Goal: Task Accomplishment & Management: Complete application form

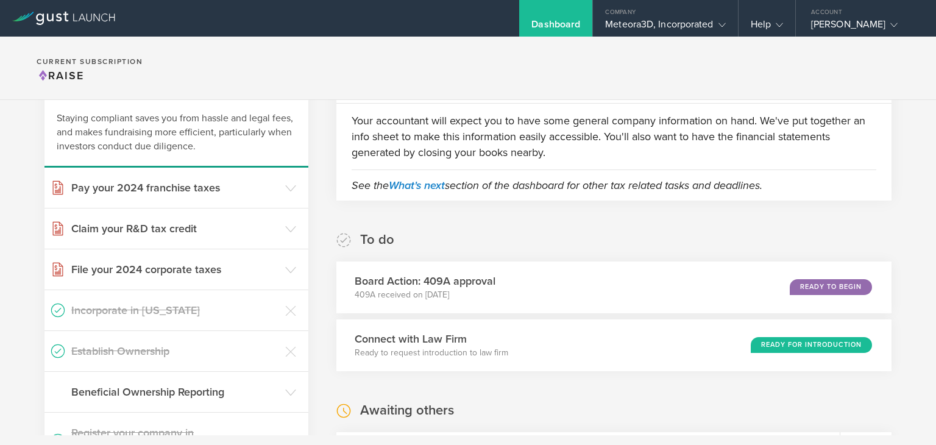
scroll to position [84, 0]
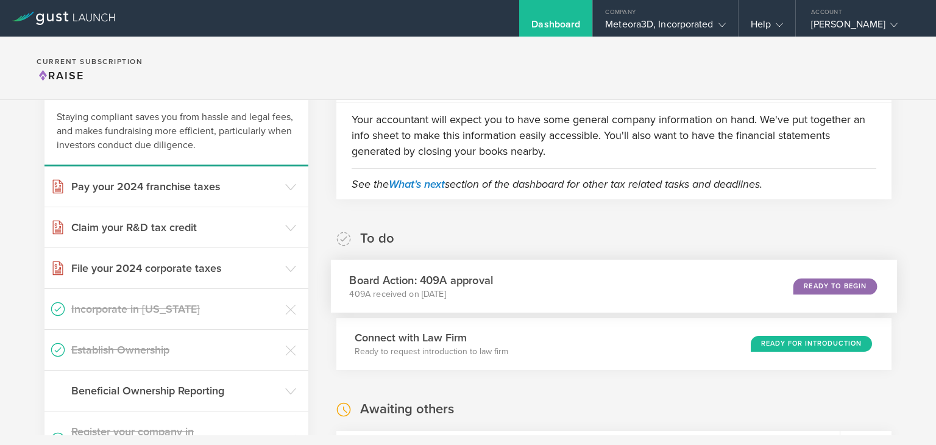
click at [638, 288] on div "Board Action: 409A approval 409A received on Oct 7, 2025 Ready to Begin" at bounding box center [614, 285] width 567 height 53
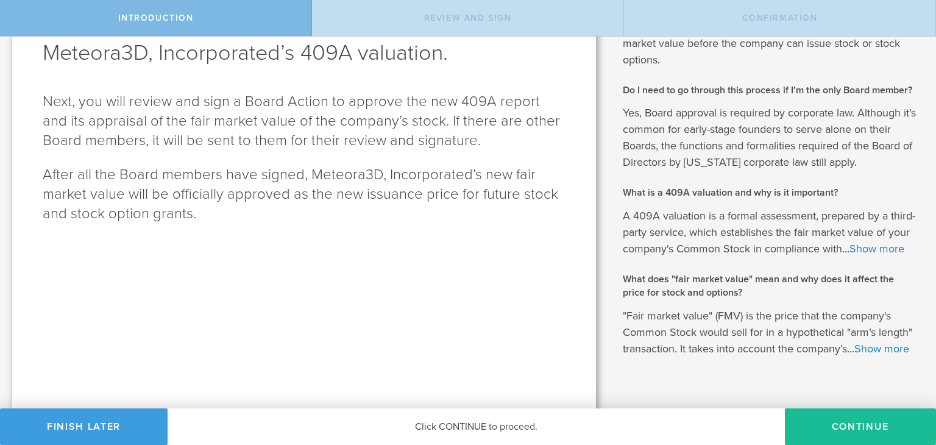
scroll to position [117, 0]
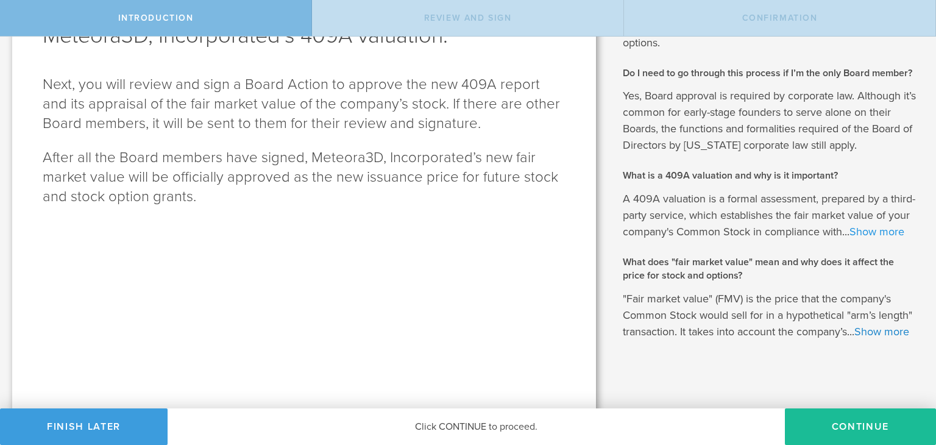
click at [849, 238] on link "Show more" at bounding box center [876, 231] width 55 height 13
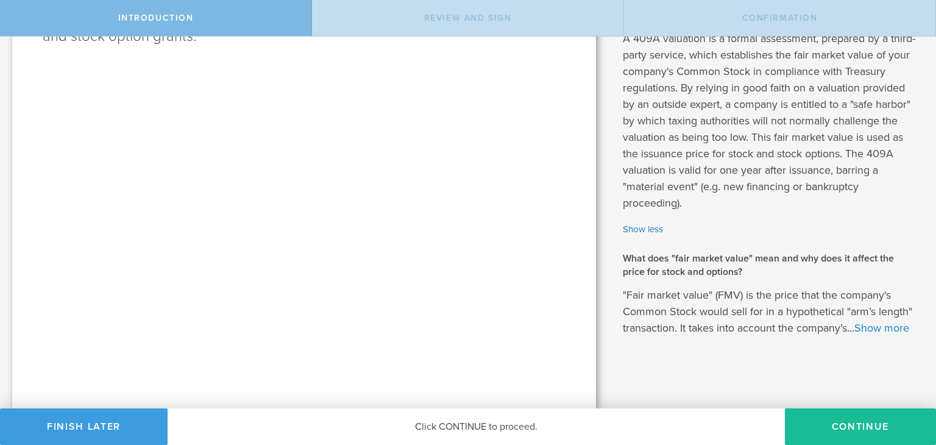
scroll to position [294, 0]
click at [854, 324] on link "Show more" at bounding box center [881, 327] width 55 height 13
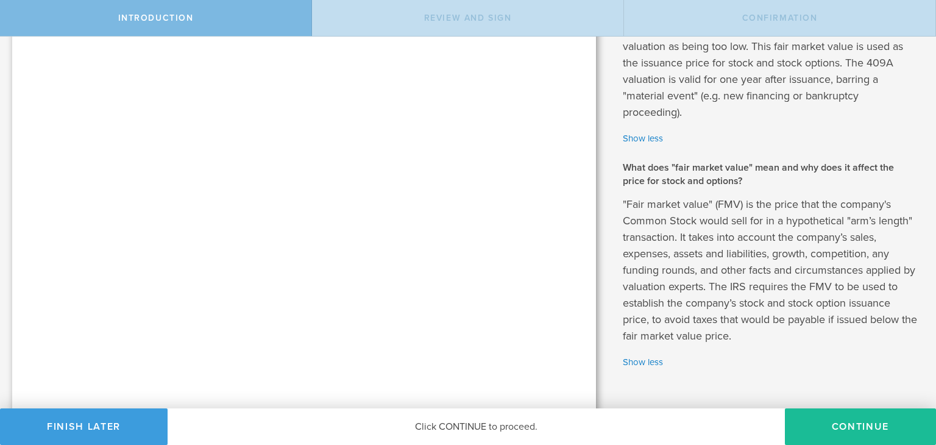
scroll to position [373, 0]
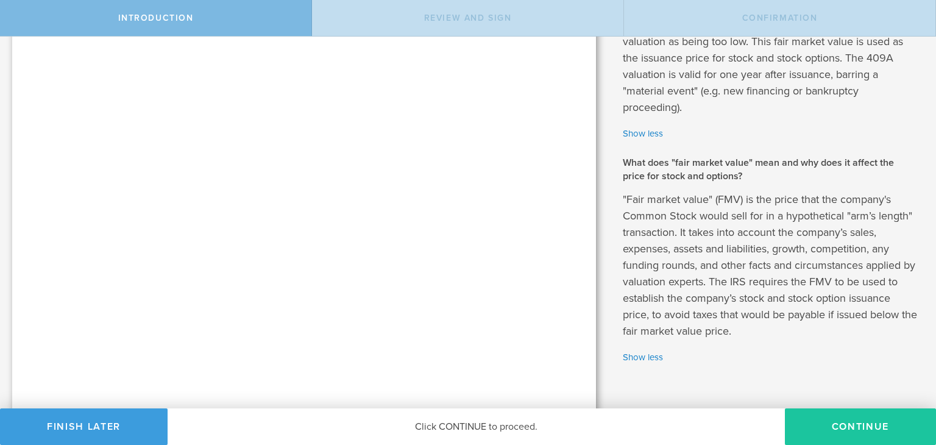
click at [867, 427] on button "Continue" at bounding box center [860, 426] width 151 height 37
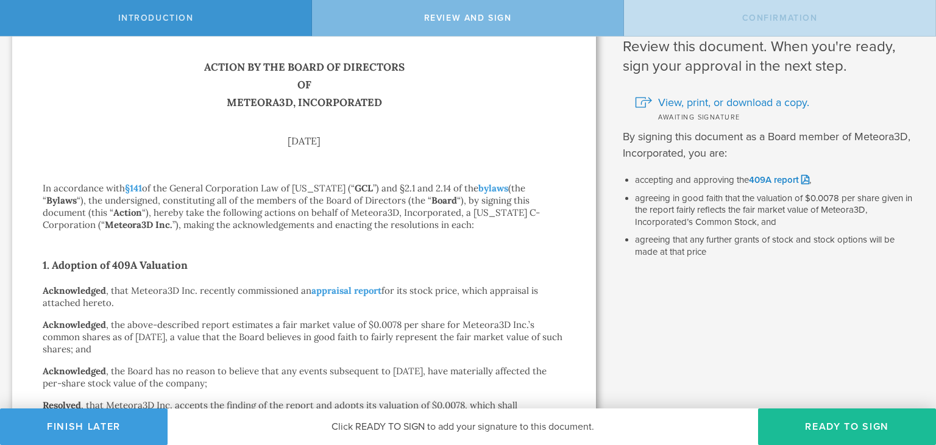
scroll to position [0, 0]
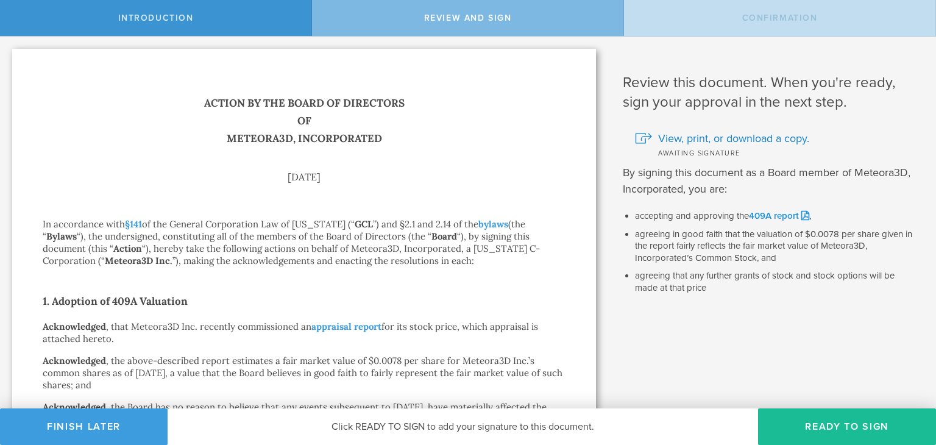
click at [776, 214] on link "409A report" at bounding box center [779, 215] width 60 height 11
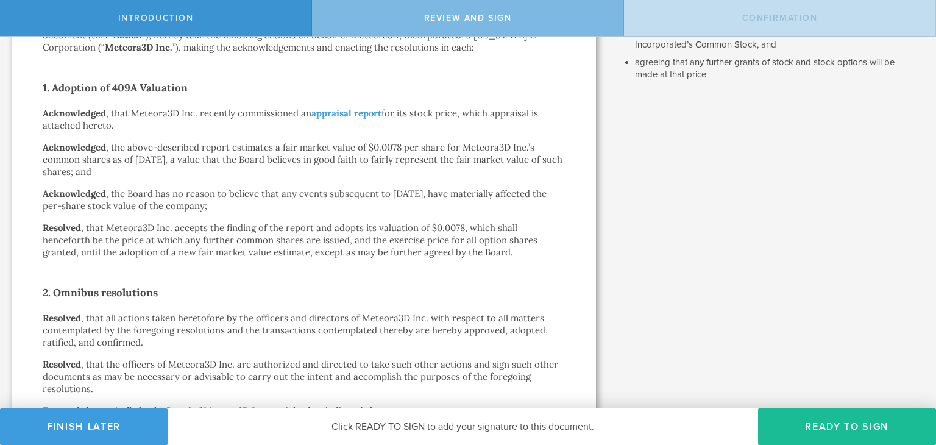
scroll to position [423, 0]
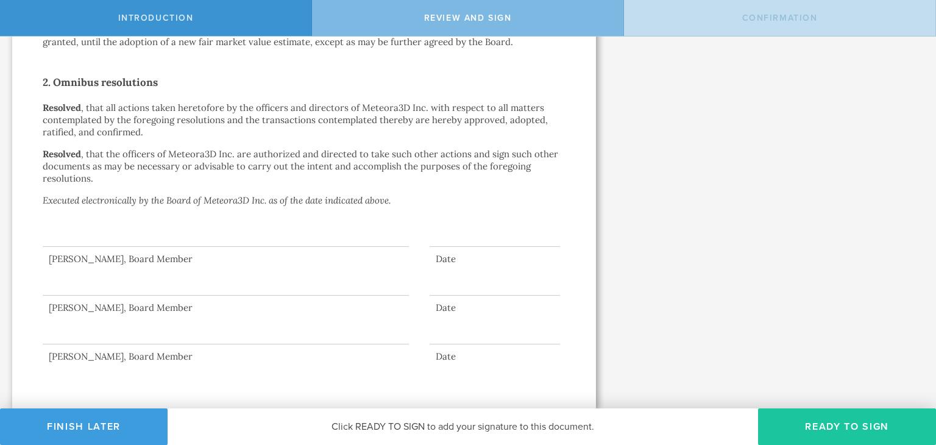
click at [844, 427] on button "Ready to Sign" at bounding box center [847, 426] width 178 height 37
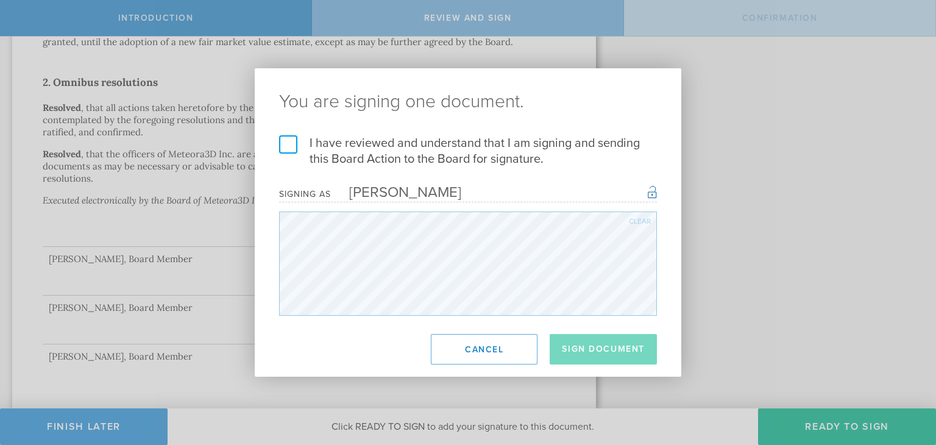
click at [283, 144] on label "I have reviewed and understand that I am signing and sending this Board Action …" at bounding box center [468, 151] width 378 height 32
click at [0, 0] on input "I have reviewed and understand that I am signing and sending this Board Action …" at bounding box center [0, 0] width 0 height 0
click at [601, 350] on button "Sign Document" at bounding box center [602, 349] width 107 height 30
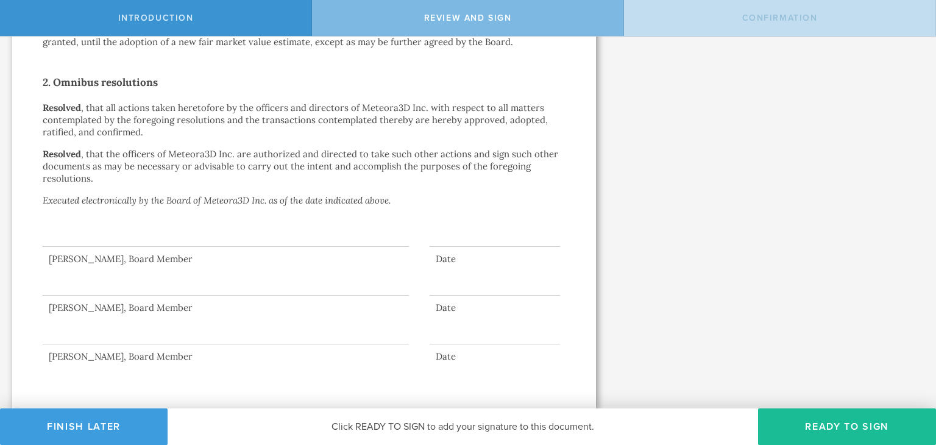
scroll to position [0, 0]
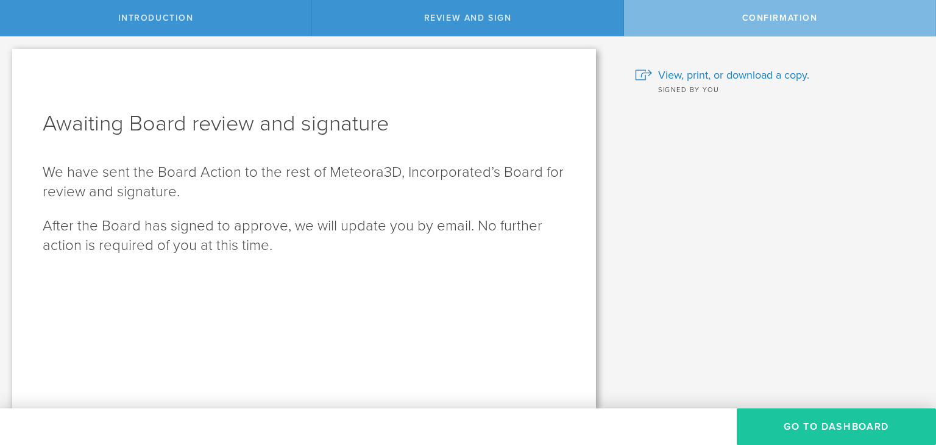
click at [833, 424] on button "Go To Dashboard" at bounding box center [835, 426] width 199 height 37
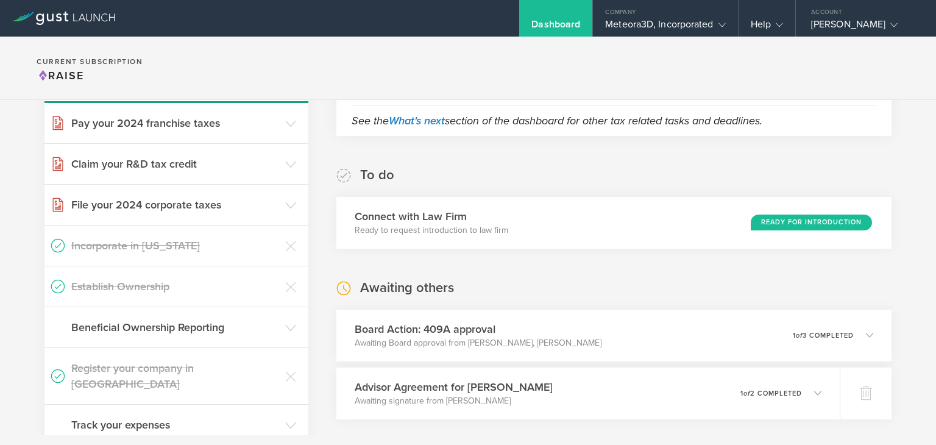
scroll to position [148, 0]
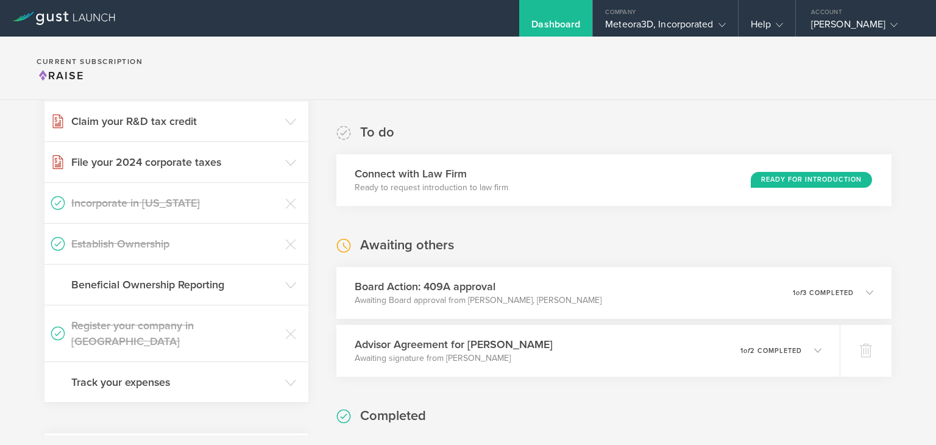
scroll to position [189, 0]
click at [836, 291] on p "1 of 3 completed" at bounding box center [827, 292] width 62 height 7
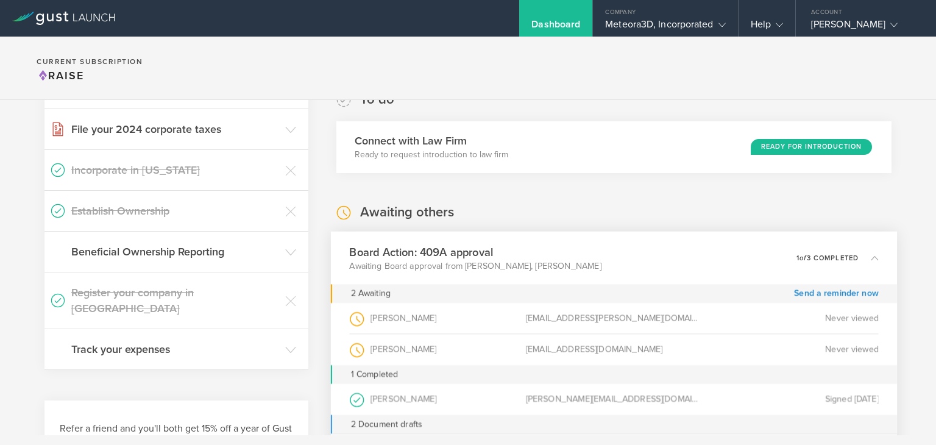
scroll to position [223, 0]
click at [828, 250] on div "0 undeliverable 1 of 3 completed" at bounding box center [837, 257] width 82 height 21
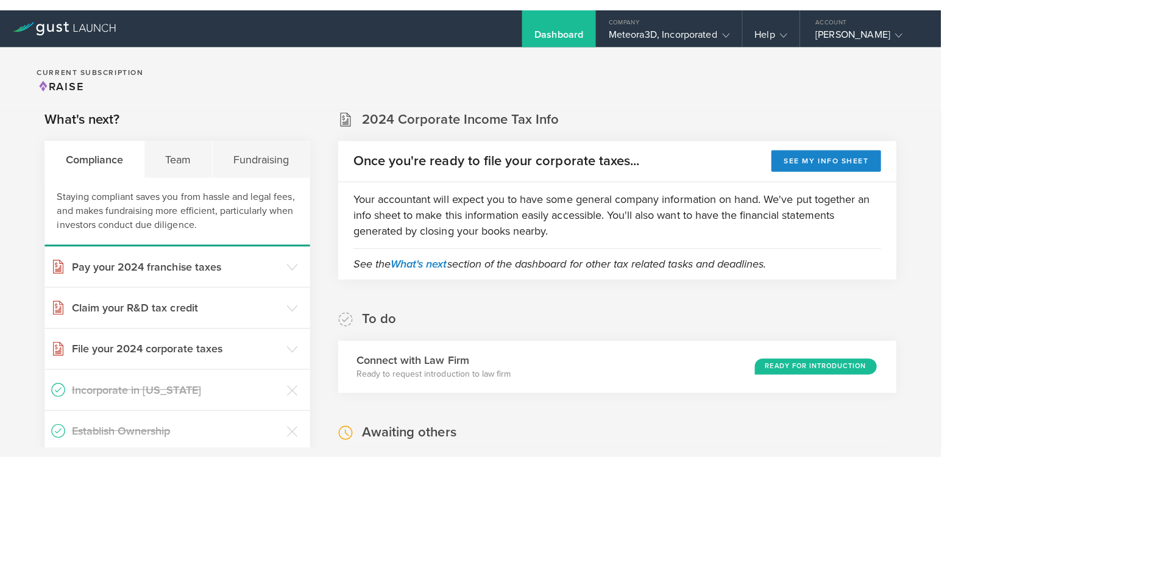
scroll to position [16, 0]
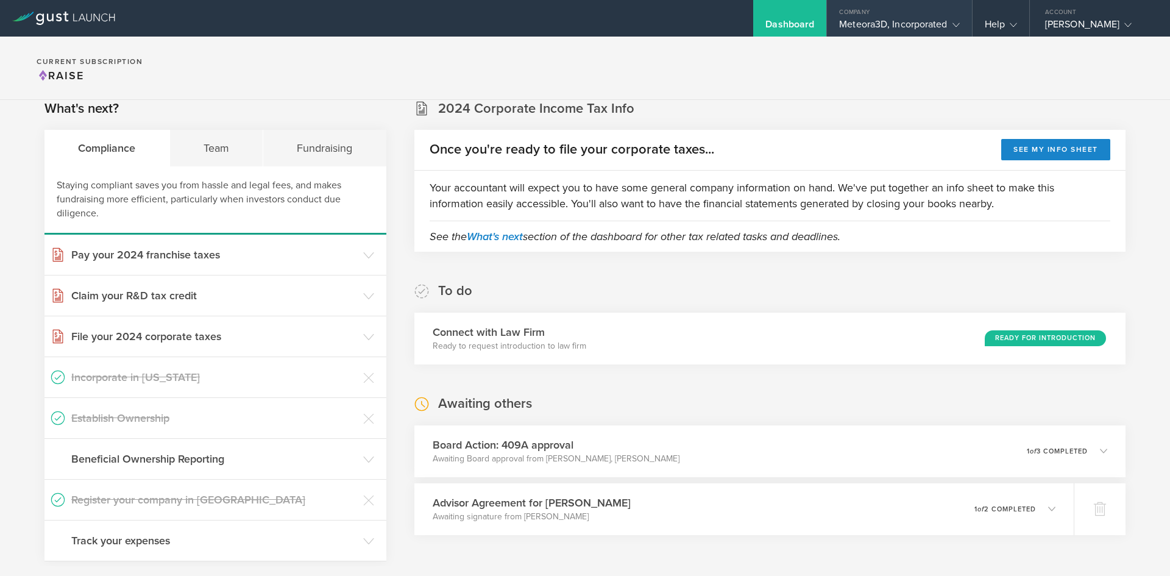
click at [932, 18] on div "Company" at bounding box center [899, 9] width 144 height 18
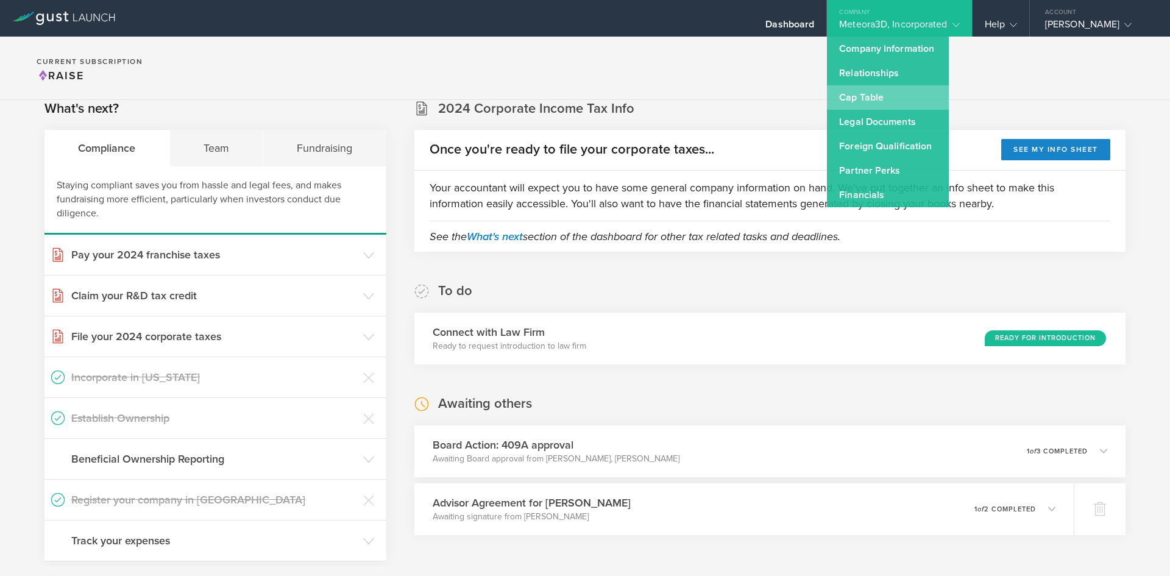
click at [893, 92] on link "Cap Table" at bounding box center [888, 97] width 122 height 24
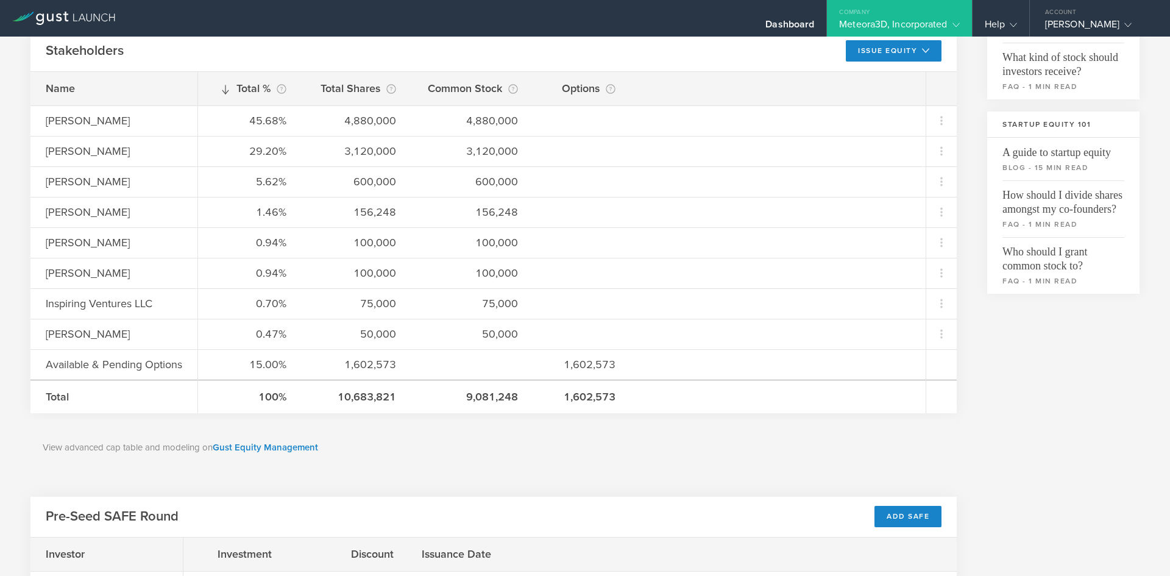
scroll to position [219, 0]
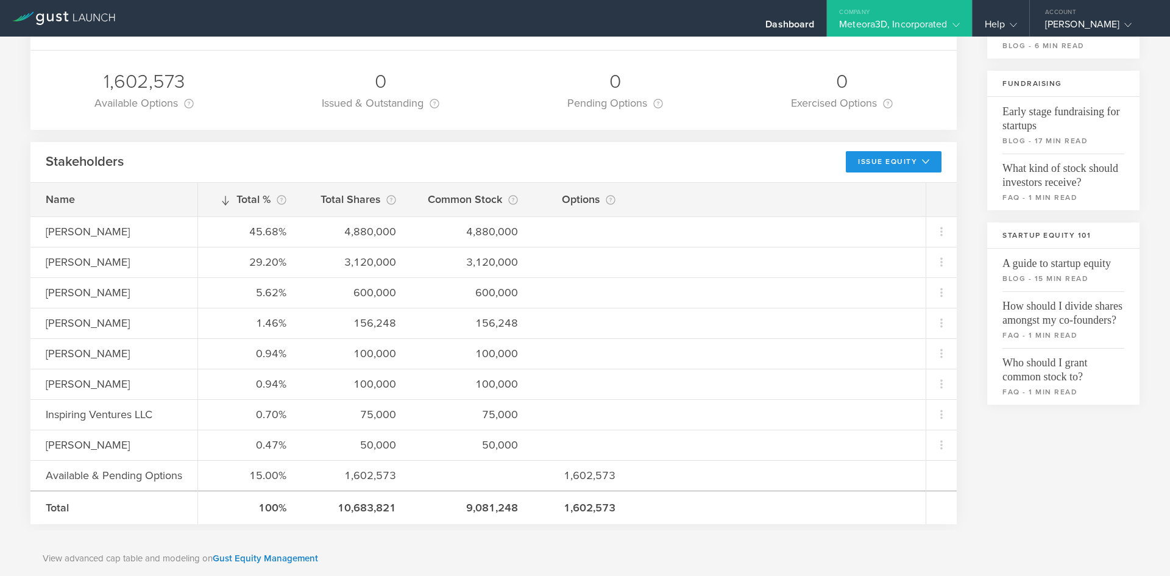
click at [917, 158] on icon at bounding box center [923, 161] width 12 height 9
click at [890, 187] on li "Grant Stock Options" at bounding box center [883, 189] width 105 height 24
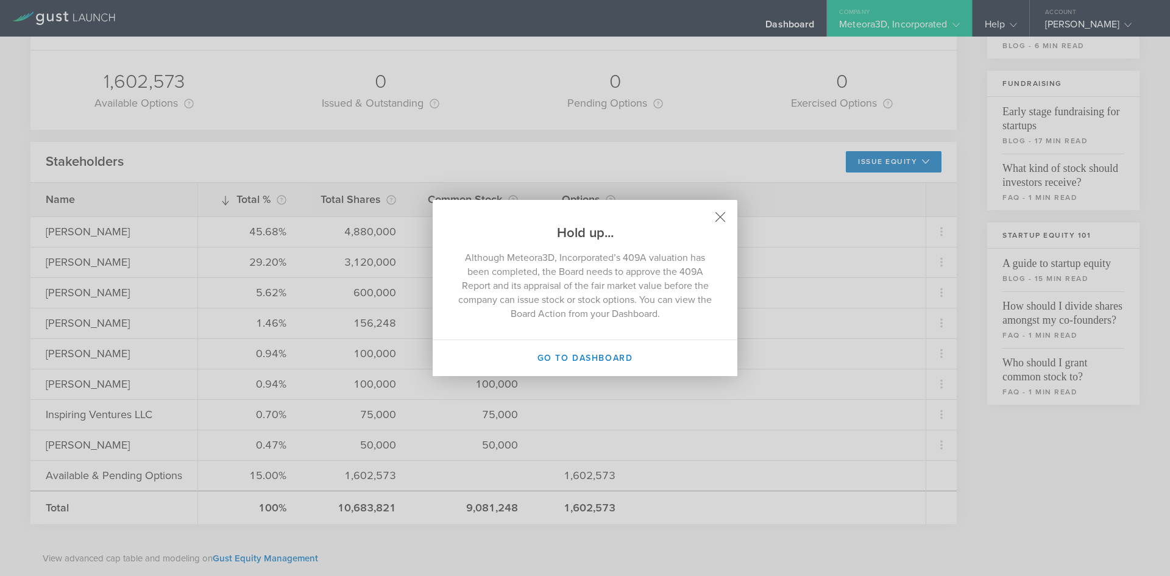
click at [722, 217] on icon at bounding box center [720, 217] width 10 height 10
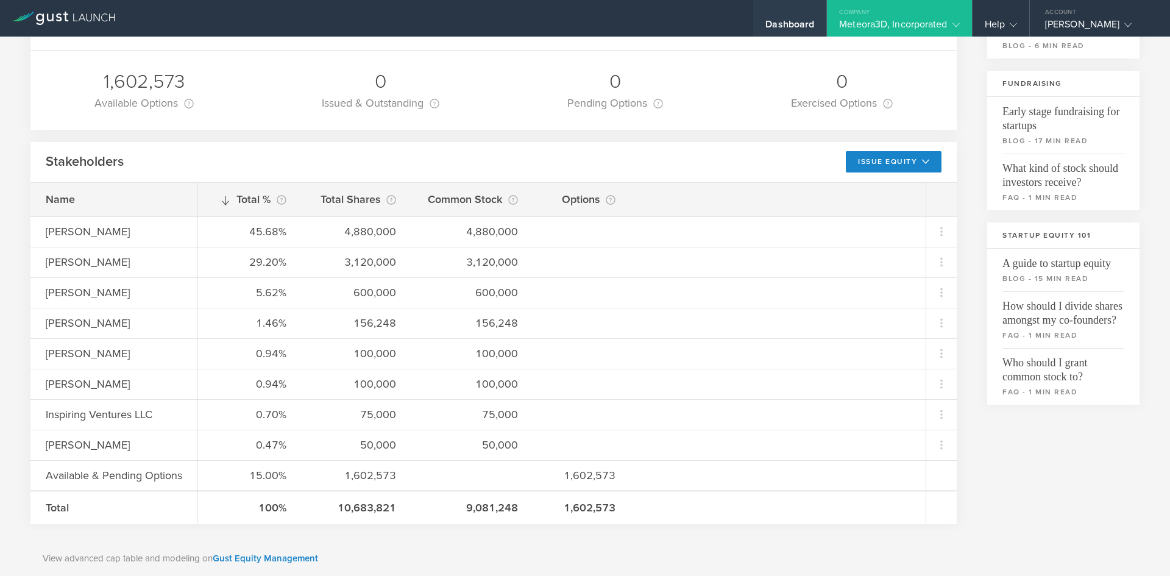
click at [806, 9] on div "Dashboard" at bounding box center [789, 18] width 73 height 37
